Goal: Use online tool/utility: Utilize a website feature to perform a specific function

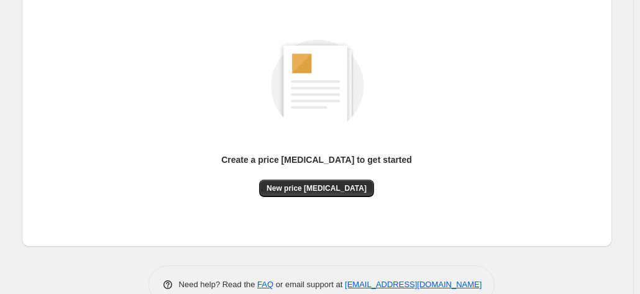
scroll to position [171, 0]
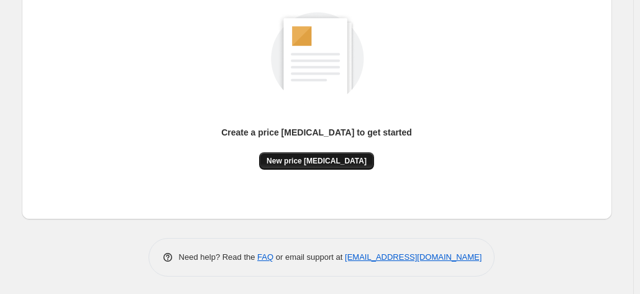
click at [337, 155] on button "New price change job" at bounding box center [316, 160] width 115 height 17
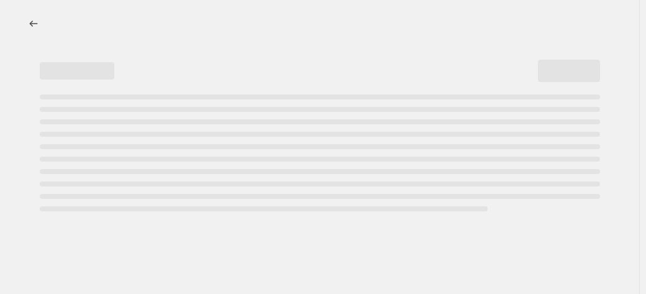
select select "percentage"
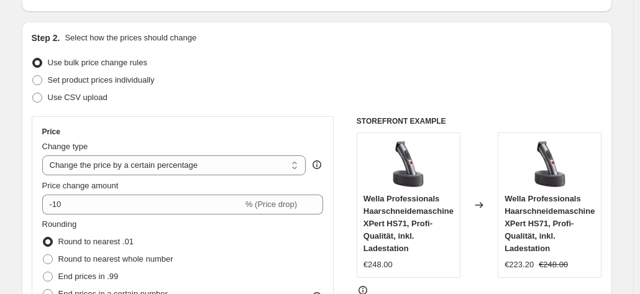
scroll to position [249, 0]
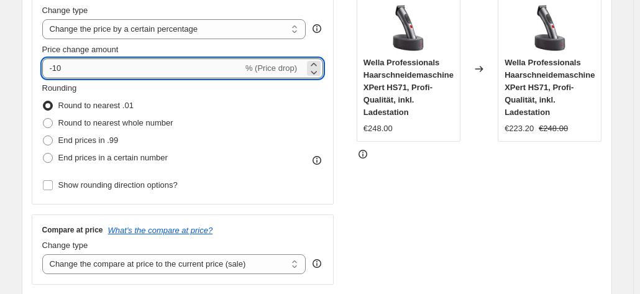
click at [130, 71] on input "-10" at bounding box center [142, 68] width 201 height 20
type input "-1"
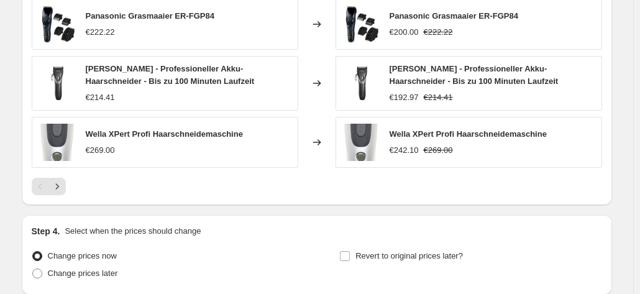
scroll to position [982, 0]
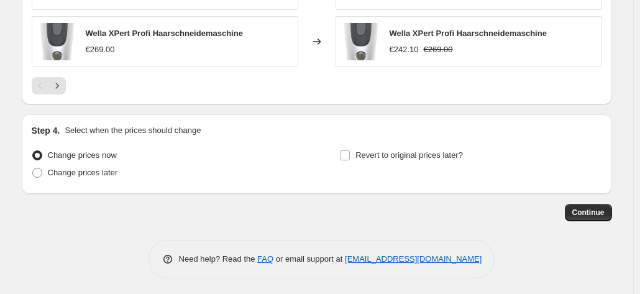
type input "-35"
click at [609, 204] on button "Continue" at bounding box center [588, 212] width 47 height 17
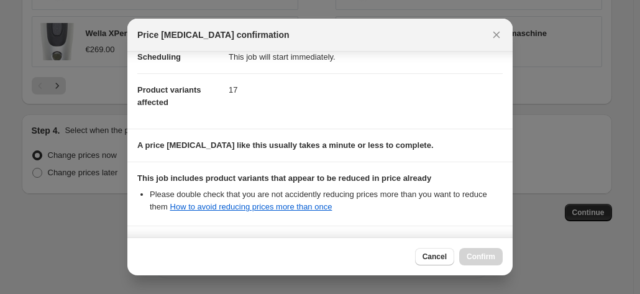
scroll to position [227, 0]
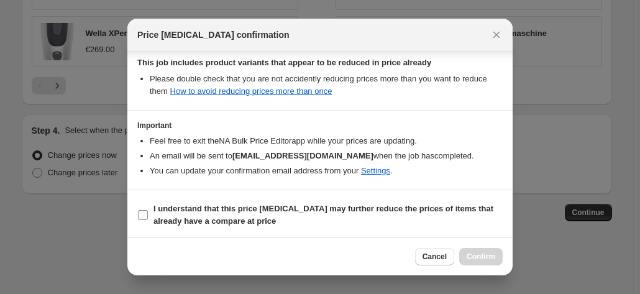
click at [169, 204] on b "I understand that this price change job may further reduce the prices of items …" at bounding box center [323, 215] width 340 height 22
click at [148, 210] on input "I understand that this price change job may further reduce the prices of items …" at bounding box center [143, 215] width 10 height 10
checkbox input "true"
click at [488, 258] on span "Confirm" at bounding box center [481, 257] width 29 height 10
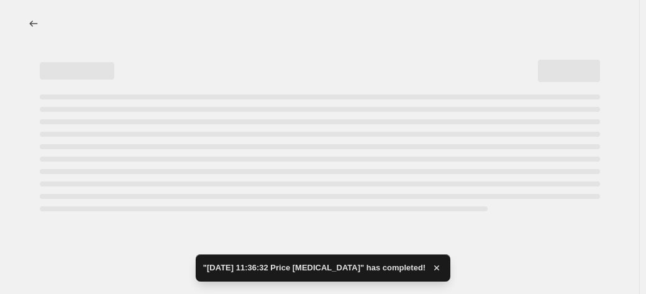
select select "percentage"
